Goal: Information Seeking & Learning: Learn about a topic

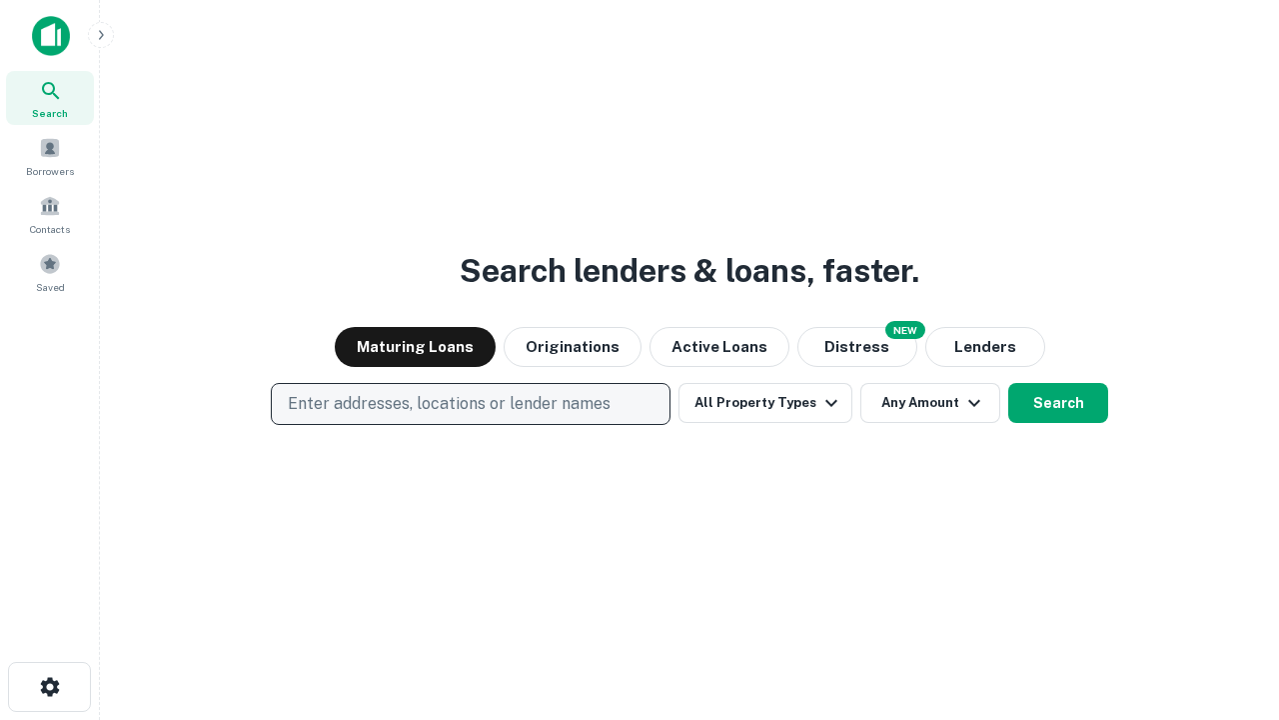
click at [470, 404] on p "Enter addresses, locations or lender names" at bounding box center [449, 404] width 323 height 24
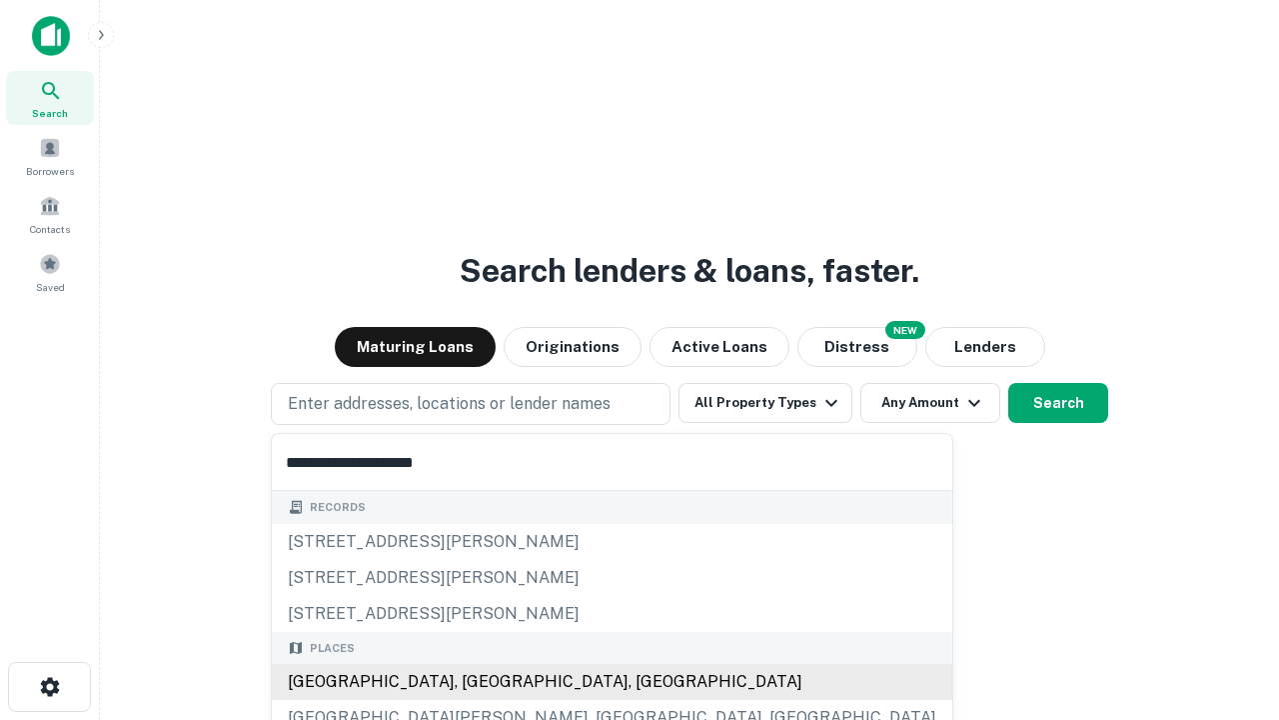
click at [478, 682] on div "[GEOGRAPHIC_DATA], [GEOGRAPHIC_DATA], [GEOGRAPHIC_DATA]" at bounding box center [612, 682] width 681 height 36
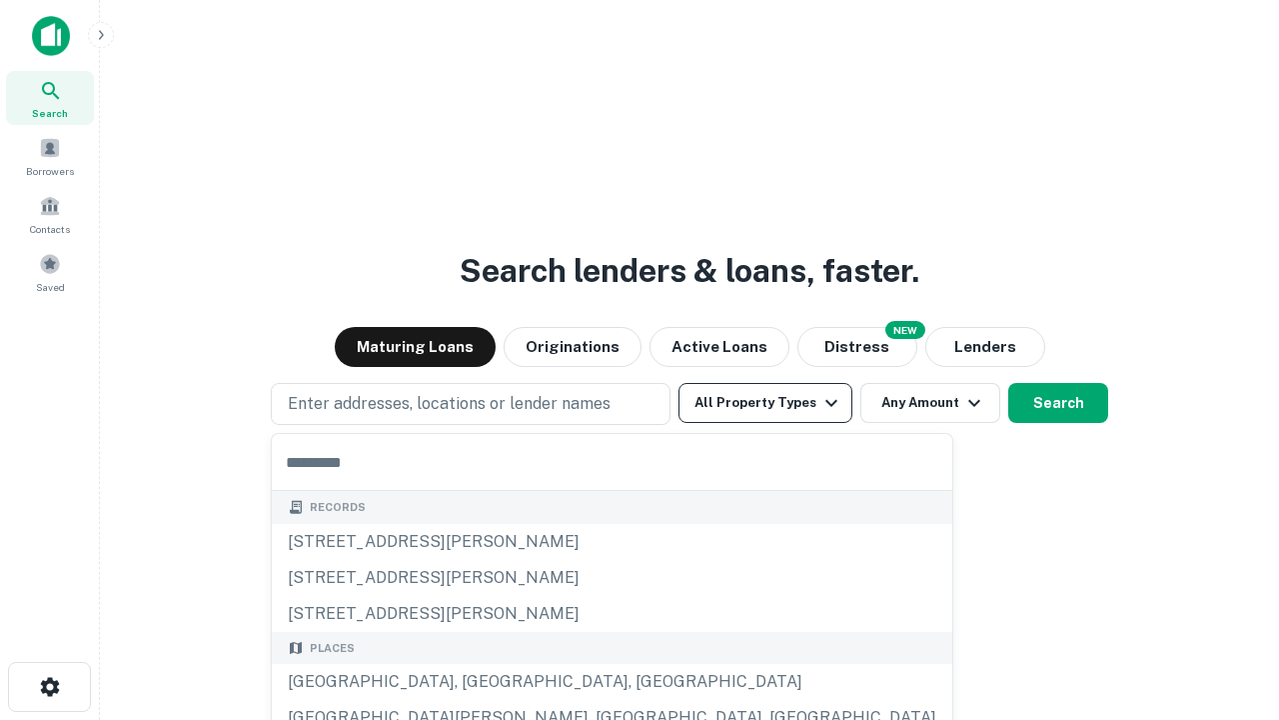
click at [766, 403] on button "All Property Types" at bounding box center [766, 403] width 174 height 40
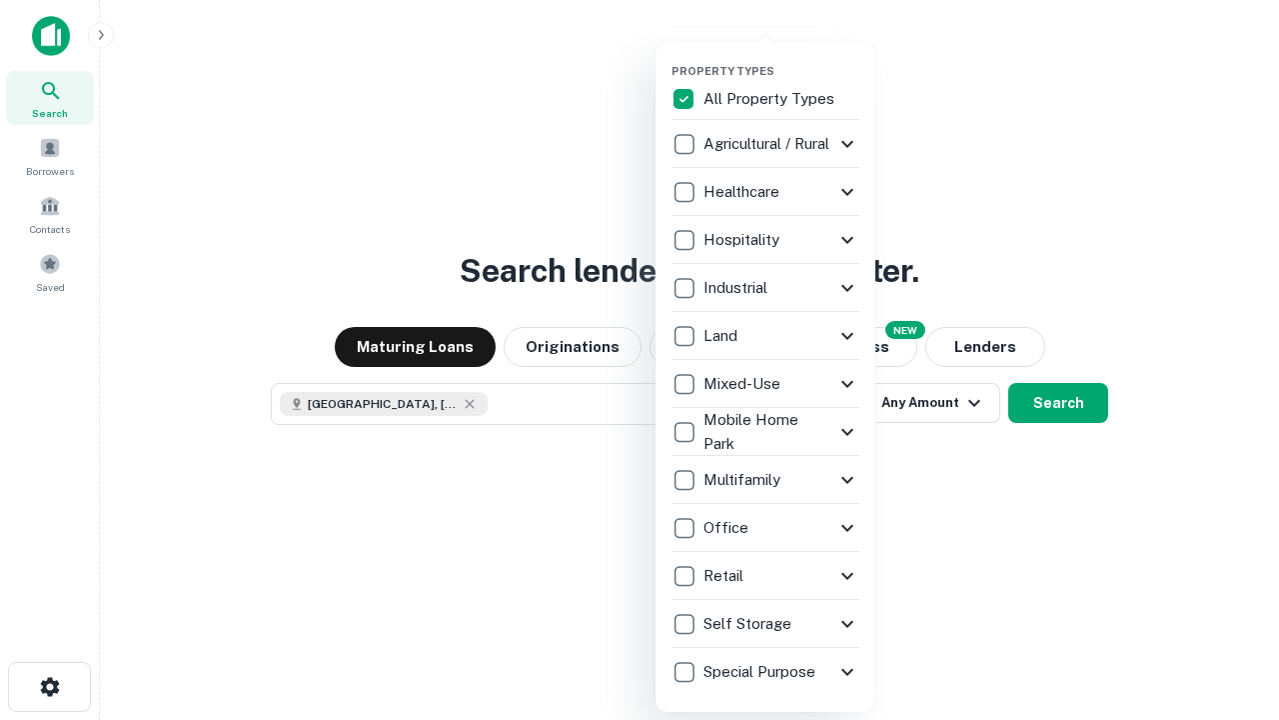
click at [782, 58] on button "button" at bounding box center [782, 58] width 220 height 1
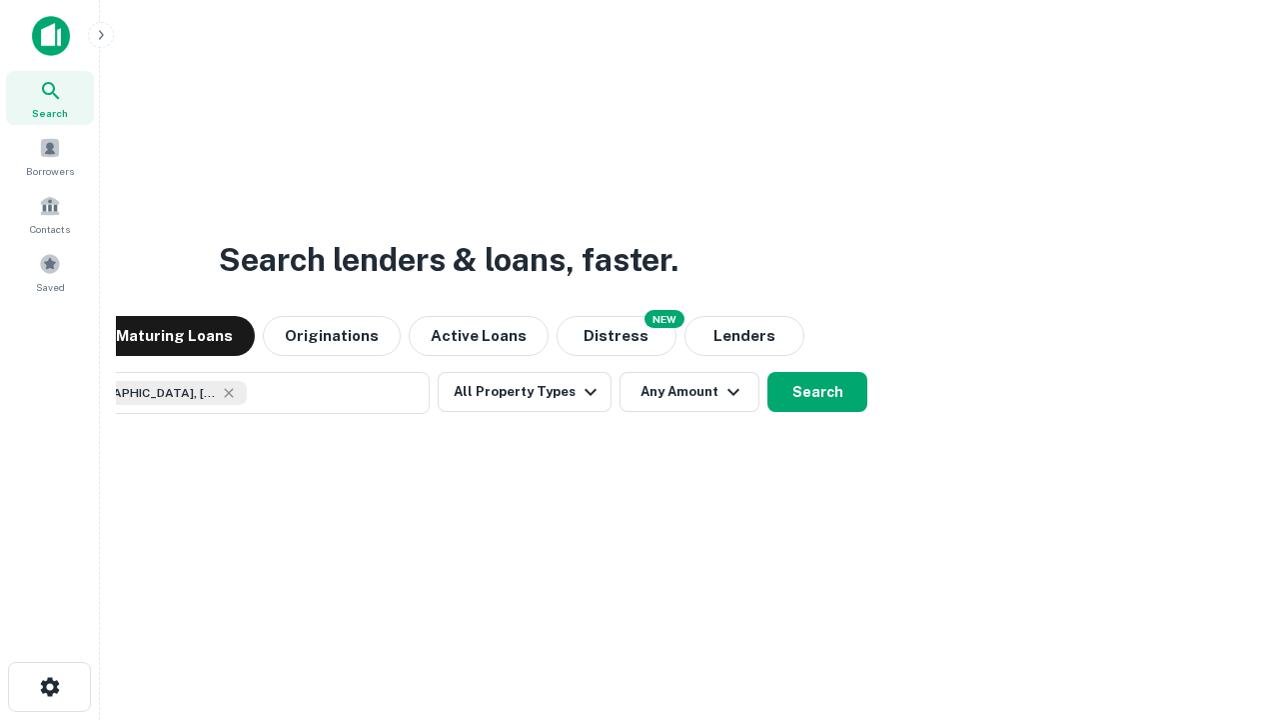
scroll to position [32, 0]
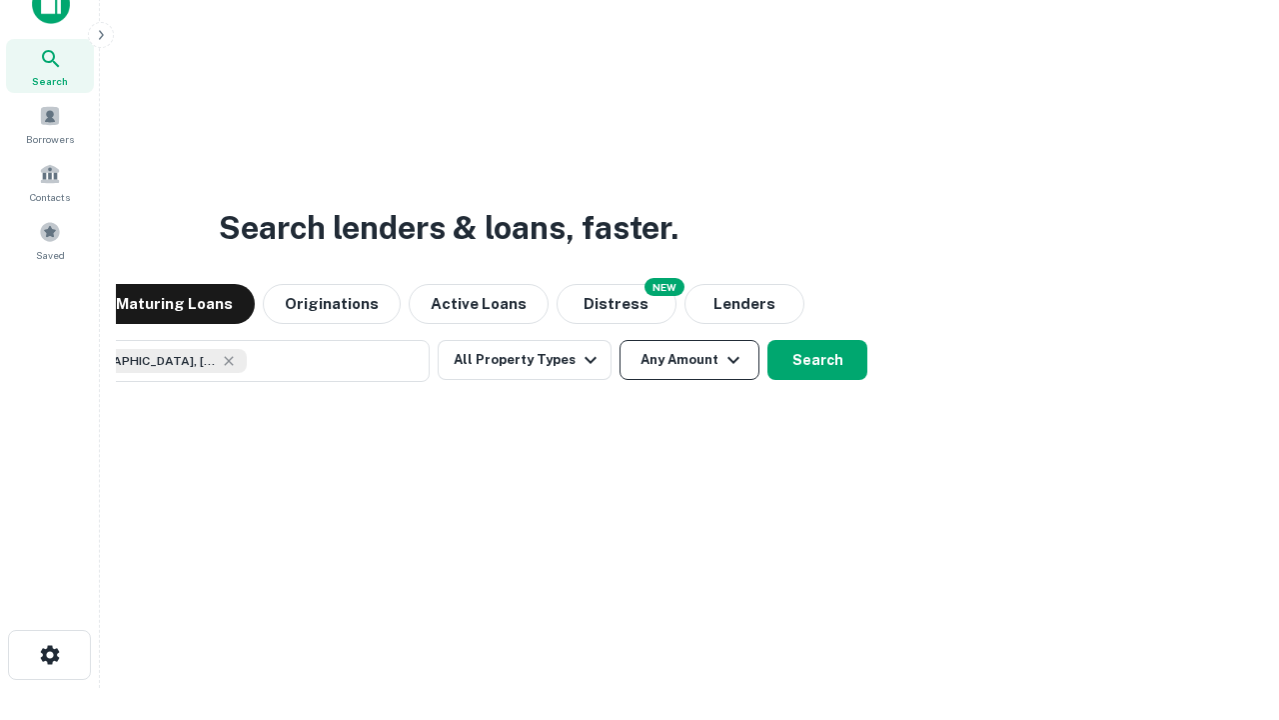
click at [620, 340] on button "Any Amount" at bounding box center [690, 360] width 140 height 40
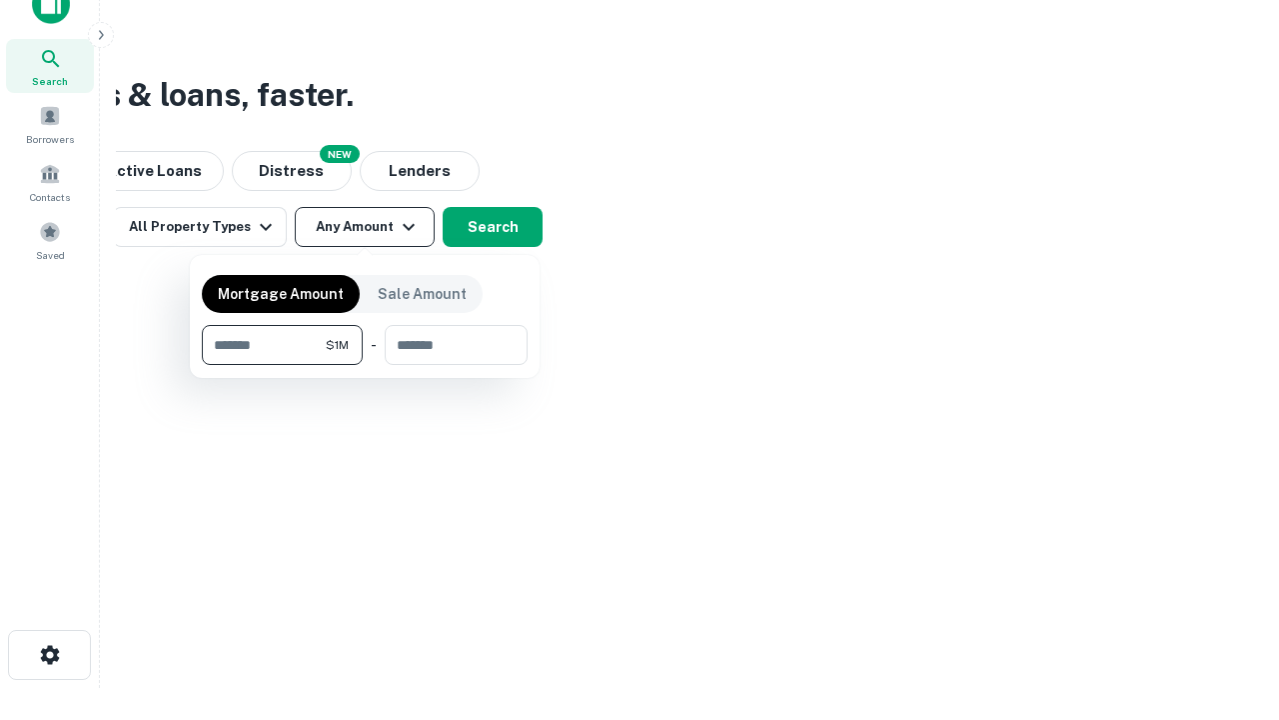
type input "*******"
click at [365, 365] on button "button" at bounding box center [365, 365] width 326 height 1
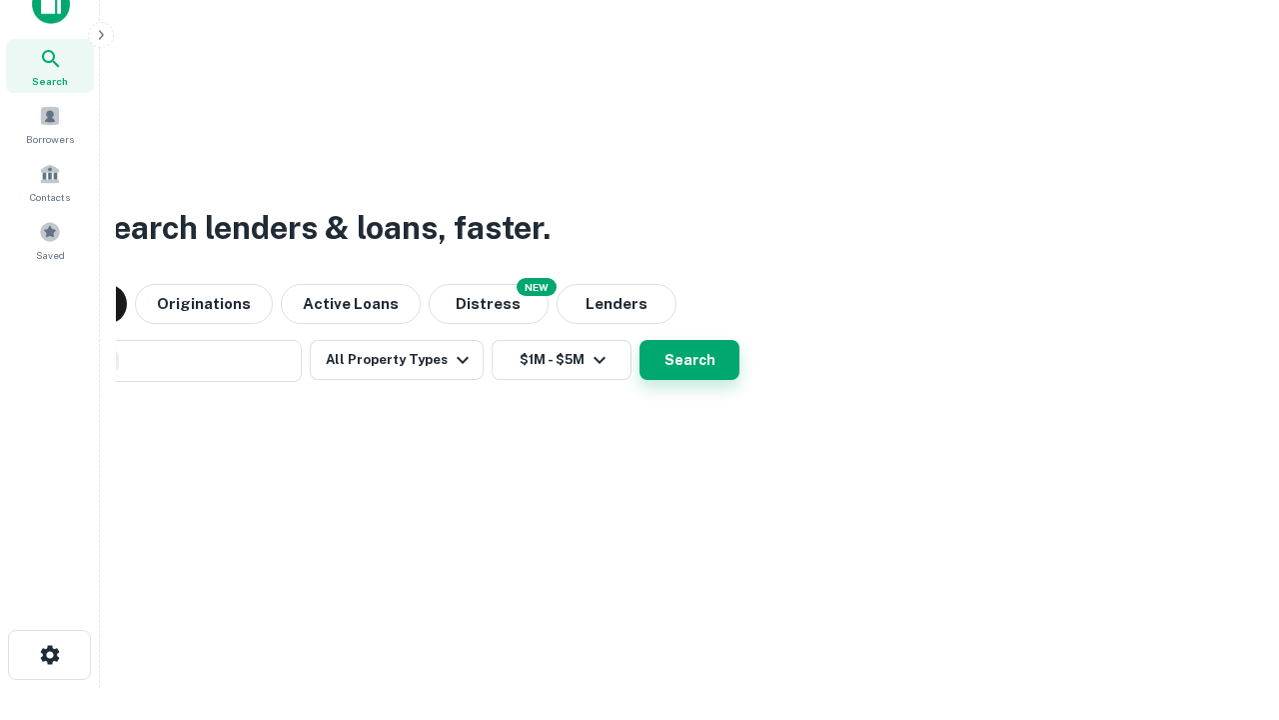
click at [640, 340] on button "Search" at bounding box center [690, 360] width 100 height 40
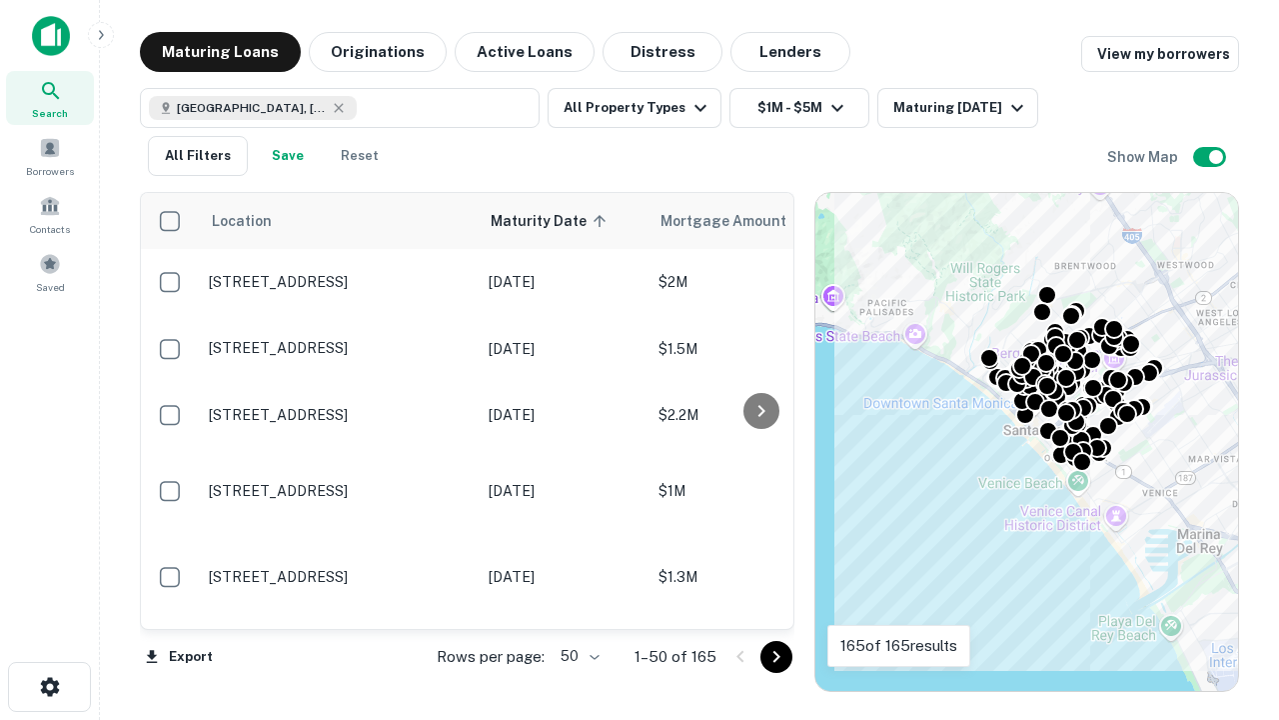
click at [577, 656] on body "Search Borrowers Contacts Saved Maturing Loans Originations Active Loans Distre…" at bounding box center [639, 360] width 1279 height 720
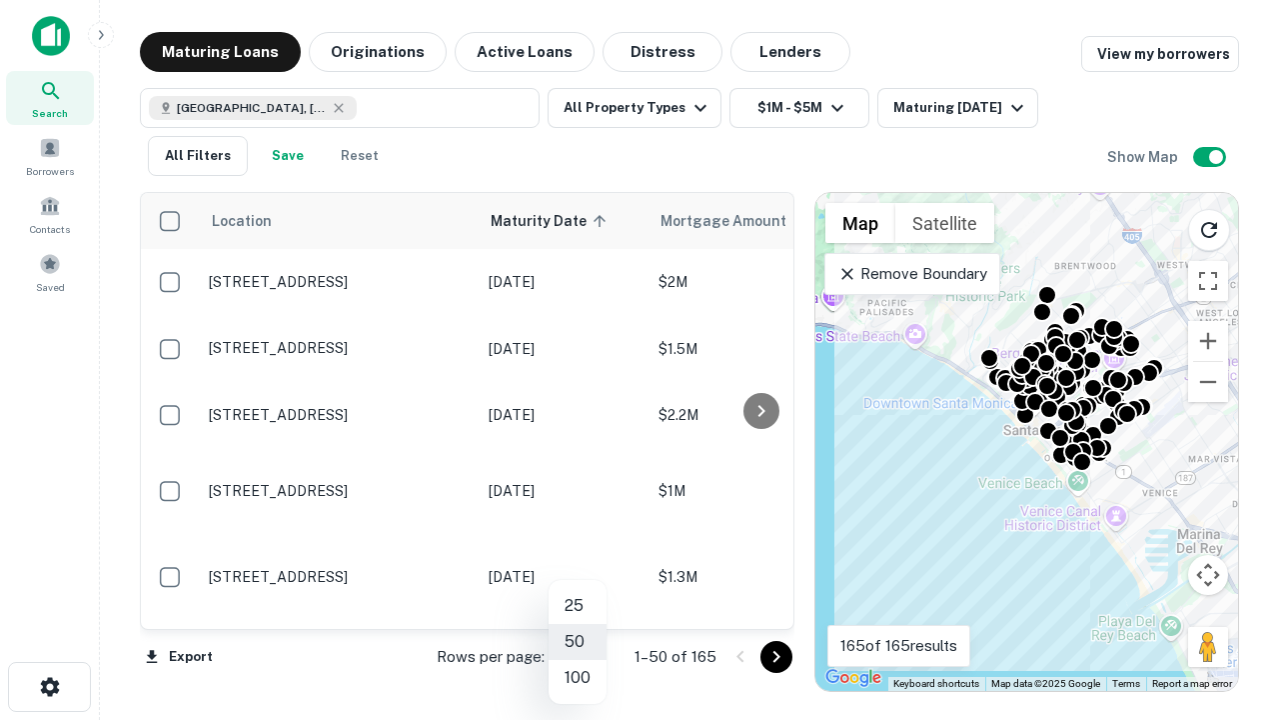
click at [578, 606] on li "25" at bounding box center [578, 606] width 58 height 36
